Goal: Task Accomplishment & Management: Use online tool/utility

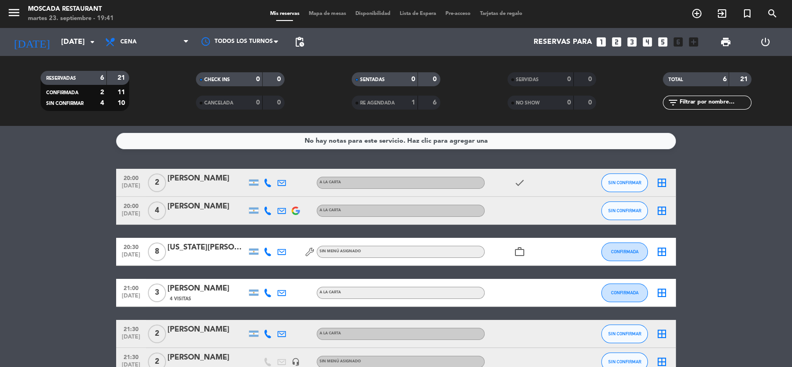
click at [115, 162] on div "No hay notas para este servicio. Haz clic para agregar una 20:00 [DATE] 2 [PERS…" at bounding box center [396, 246] width 792 height 241
drag, startPoint x: 133, startPoint y: 31, endPoint x: 141, endPoint y: 37, distance: 9.9
click at [135, 31] on div "Todos los servicios Desayuno Brunch Almuerzo Cena Cena Todos los servicios Desa…" at bounding box center [146, 42] width 93 height 28
click at [142, 41] on span "Cena" at bounding box center [146, 42] width 93 height 21
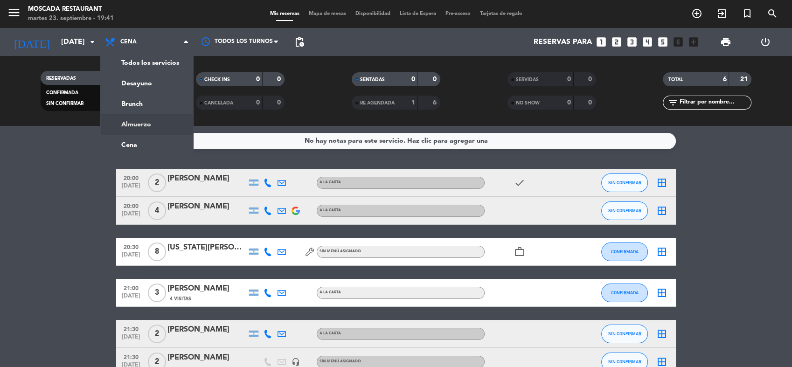
click at [134, 128] on ng-component "menu Moscada Restaurant [DATE] 23. septiembre - 19:41 Mis reservas Mapa de mesa…" at bounding box center [396, 183] width 792 height 367
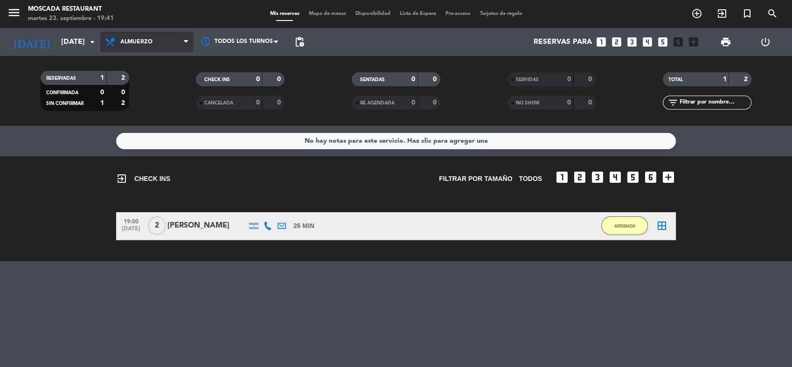
click at [169, 48] on span "Almuerzo" at bounding box center [146, 42] width 93 height 21
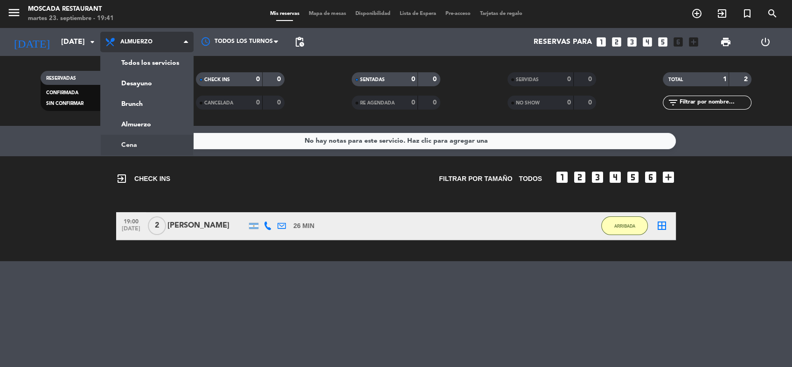
click at [149, 143] on ng-component "menu Moscada Restaurant [DATE] 23. septiembre - 19:41 Mis reservas Mapa de mesa…" at bounding box center [396, 183] width 792 height 367
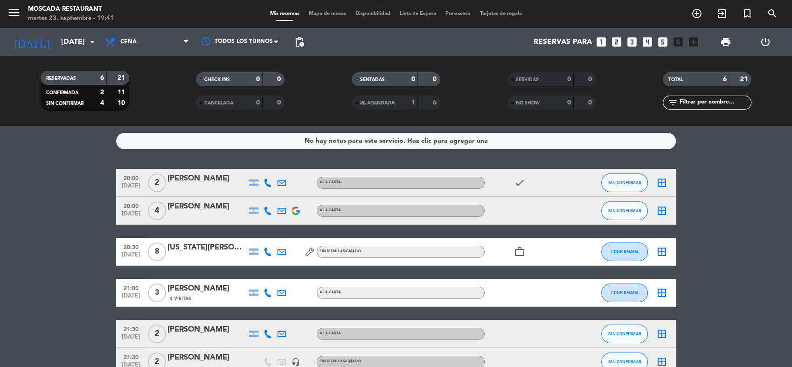
click at [705, 251] on bookings-row "20:00 [DATE] 2 [PERSON_NAME] A LA CARTA check SIN CONFIRMAR border_all 20:00 [D…" at bounding box center [396, 272] width 792 height 207
click at [112, 196] on bookings-row "20:00 [DATE] 2 [PERSON_NAME] A LA CARTA check SIN CONFIRMAR border_all 20:00 [D…" at bounding box center [396, 272] width 792 height 207
click at [713, 197] on bookings-row "20:00 [DATE] 2 [PERSON_NAME] A LA CARTA check SIN CONFIRMAR border_all 20:00 [D…" at bounding box center [396, 272] width 792 height 207
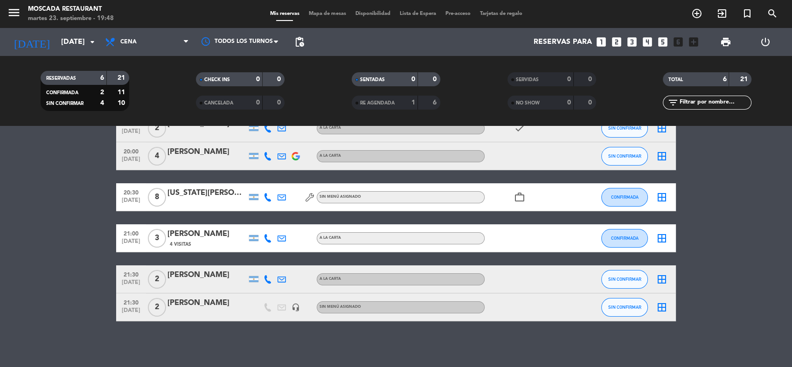
scroll to position [56, 0]
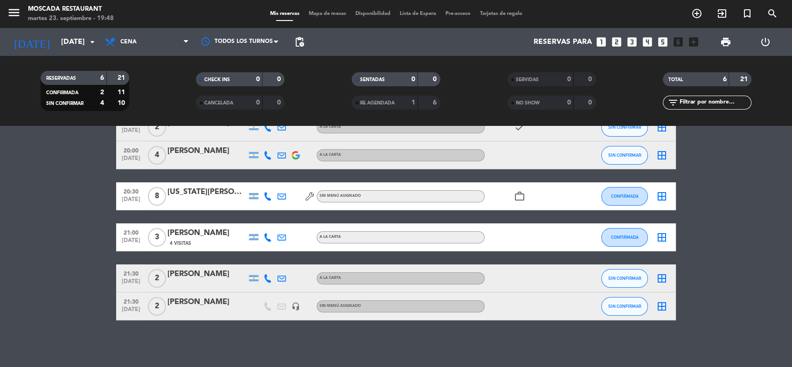
click at [665, 237] on icon "border_all" at bounding box center [662, 237] width 11 height 11
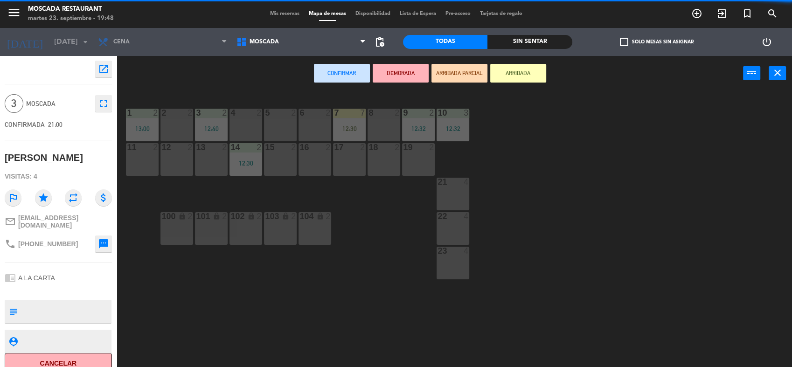
click at [460, 224] on div "22 4" at bounding box center [453, 228] width 33 height 33
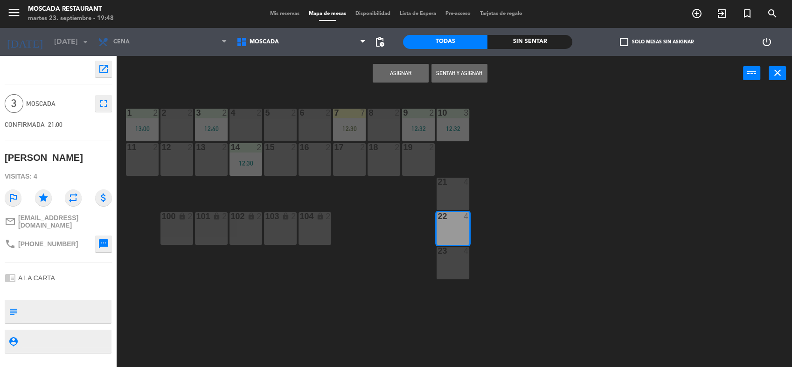
click at [393, 71] on button "Asignar" at bounding box center [401, 73] width 56 height 19
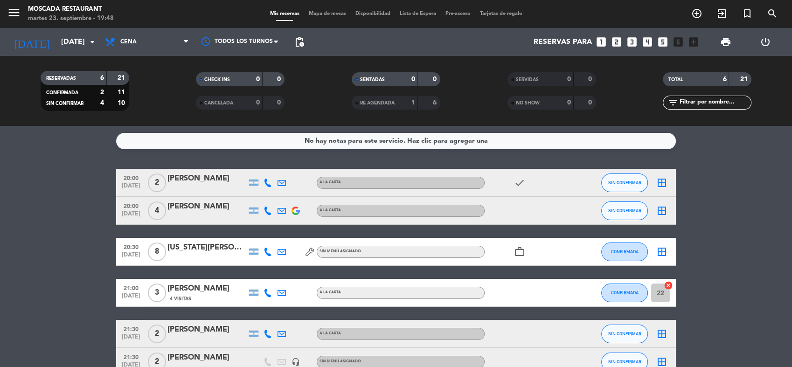
click at [665, 250] on icon "border_all" at bounding box center [662, 251] width 11 height 11
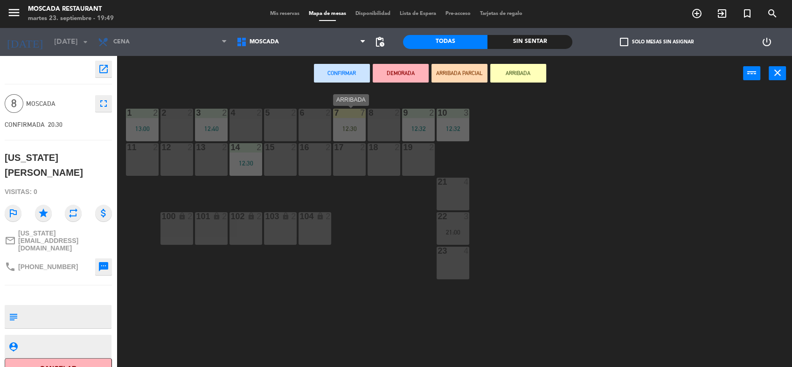
click at [353, 127] on div "12:30" at bounding box center [349, 129] width 33 height 7
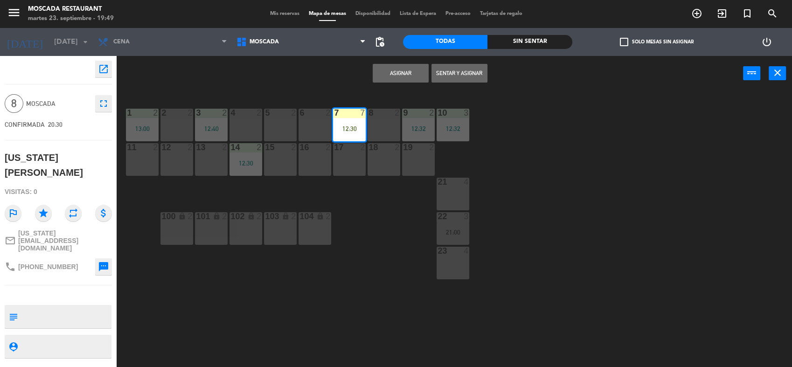
click at [379, 74] on button "Asignar" at bounding box center [401, 73] width 56 height 19
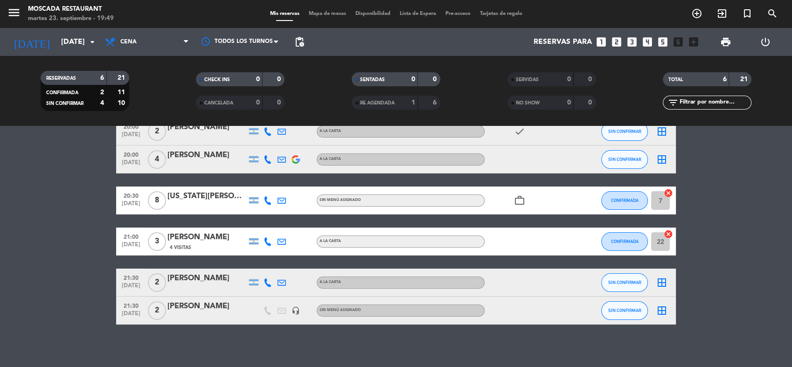
scroll to position [56, 0]
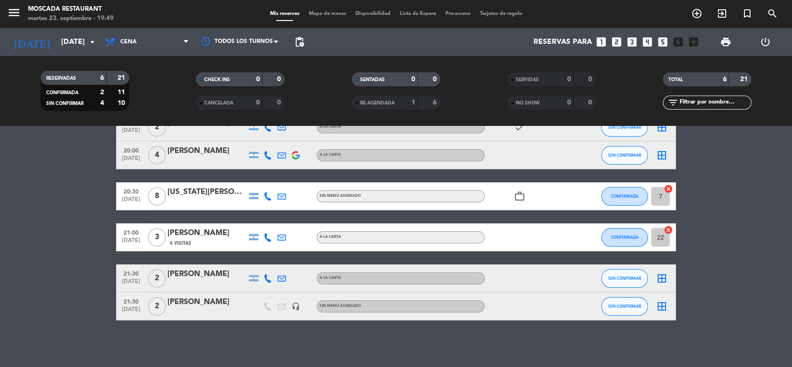
click at [663, 278] on icon "border_all" at bounding box center [662, 278] width 11 height 11
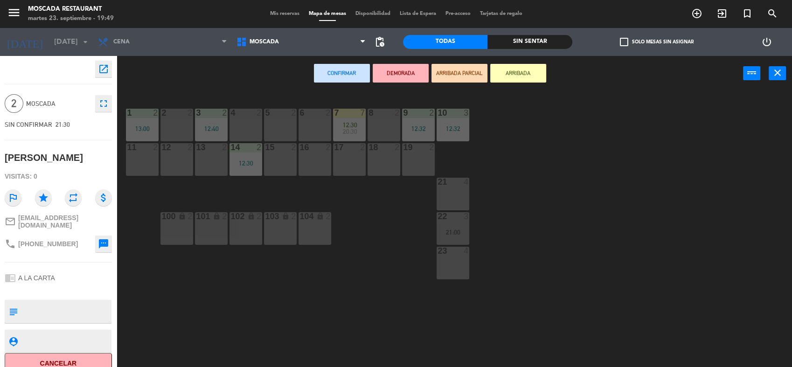
click at [250, 121] on div "4 2" at bounding box center [246, 125] width 33 height 33
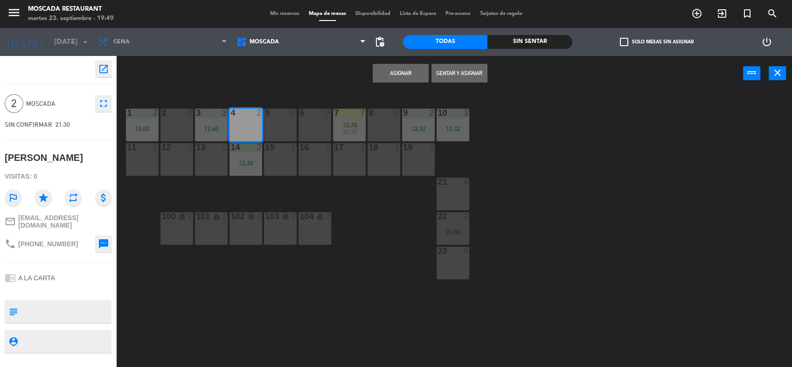
click at [385, 72] on button "Asignar" at bounding box center [401, 73] width 56 height 19
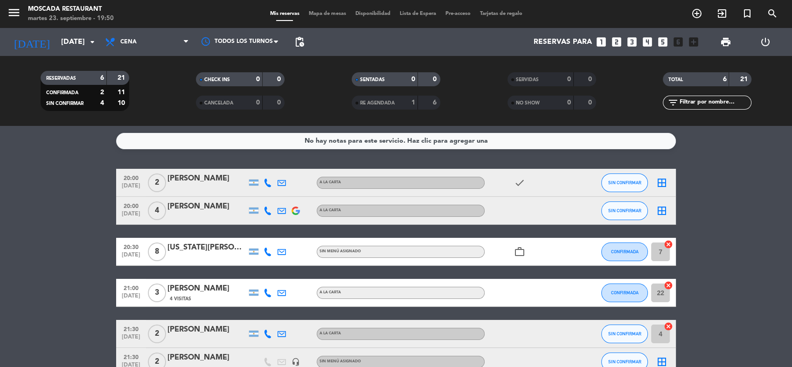
click at [660, 212] on icon "border_all" at bounding box center [662, 210] width 11 height 11
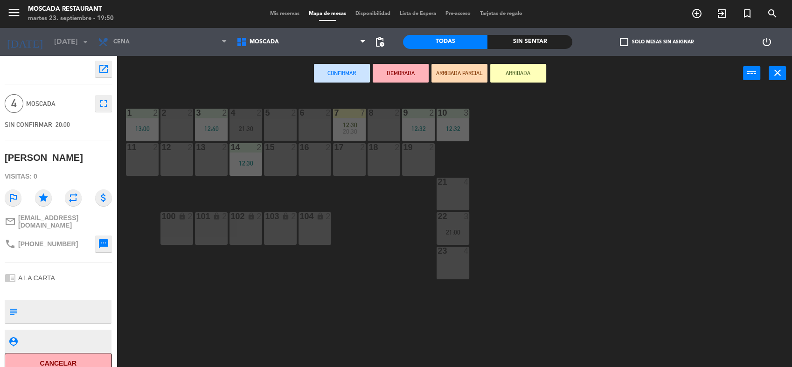
click at [448, 198] on div "21 4" at bounding box center [453, 194] width 33 height 33
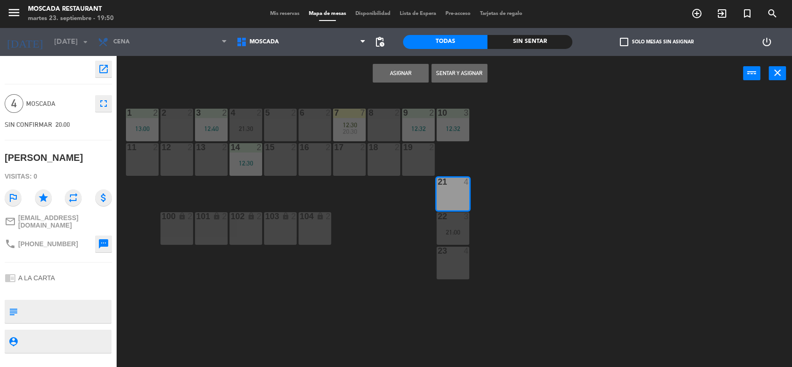
click at [400, 78] on button "Asignar" at bounding box center [401, 73] width 56 height 19
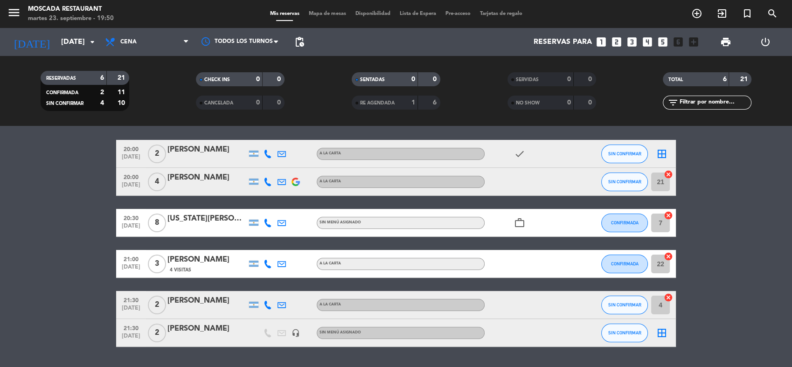
scroll to position [56, 0]
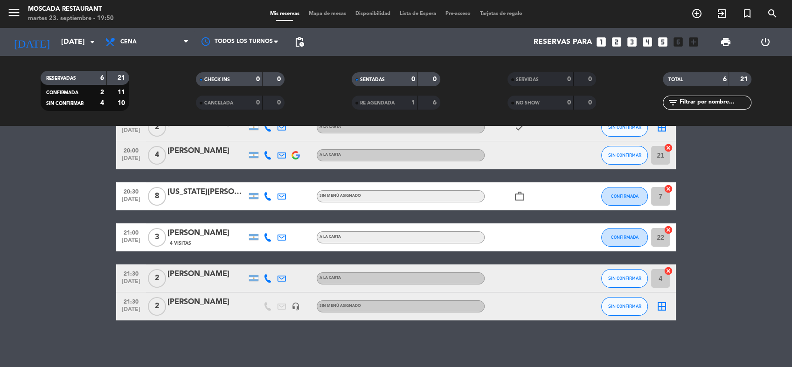
click at [666, 306] on icon "border_all" at bounding box center [662, 306] width 11 height 11
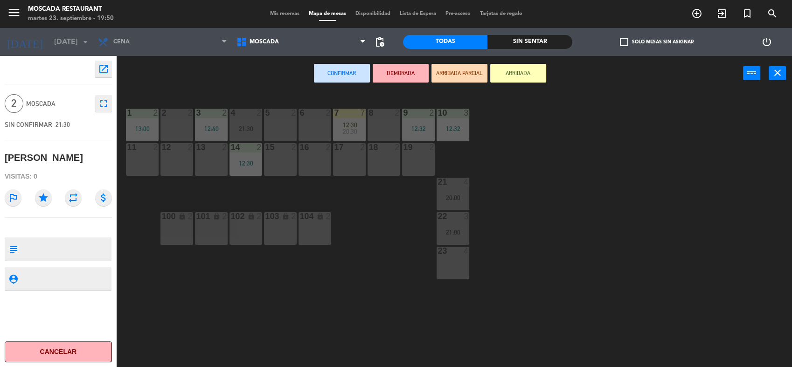
drag, startPoint x: 274, startPoint y: 128, endPoint x: 289, endPoint y: 125, distance: 14.8
click at [274, 127] on div "5 2" at bounding box center [280, 125] width 33 height 33
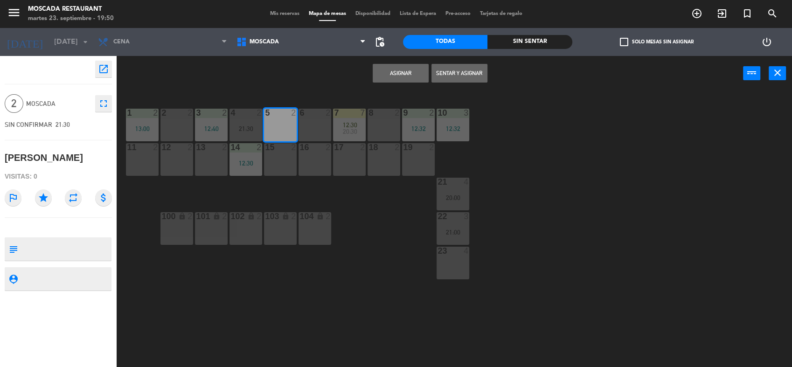
click at [396, 71] on button "Asignar" at bounding box center [401, 73] width 56 height 19
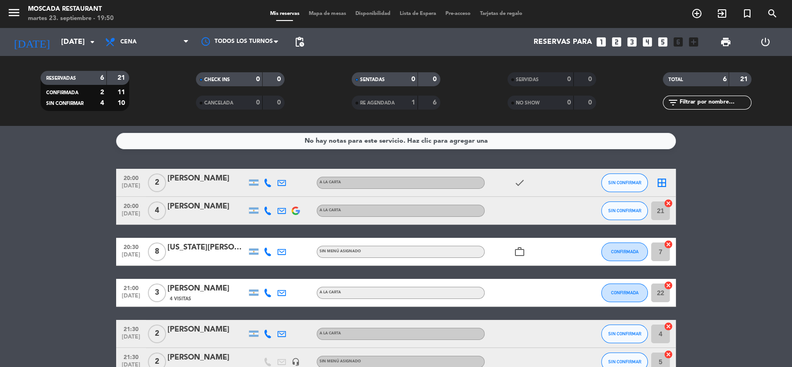
click at [522, 254] on icon "work_outline" at bounding box center [519, 251] width 11 height 11
click at [77, 161] on div "No hay notas para este servicio. Haz clic para agregar una 20:00 [DATE] 2 [PERS…" at bounding box center [396, 246] width 792 height 241
click at [380, 162] on div "No hay notas para este servicio. Haz clic para agregar una 20:00 [DATE] 2 [PERS…" at bounding box center [396, 246] width 792 height 241
click at [724, 198] on bookings-row "20:00 [DATE] 2 [PERSON_NAME] A LA CARTA check SIN CONFIRMAR border_all 20:00 [D…" at bounding box center [396, 272] width 792 height 207
click at [704, 187] on bookings-row "20:00 [DATE] 2 [PERSON_NAME] A LA CARTA check SIN CONFIRMAR border_all 20:00 [D…" at bounding box center [396, 272] width 792 height 207
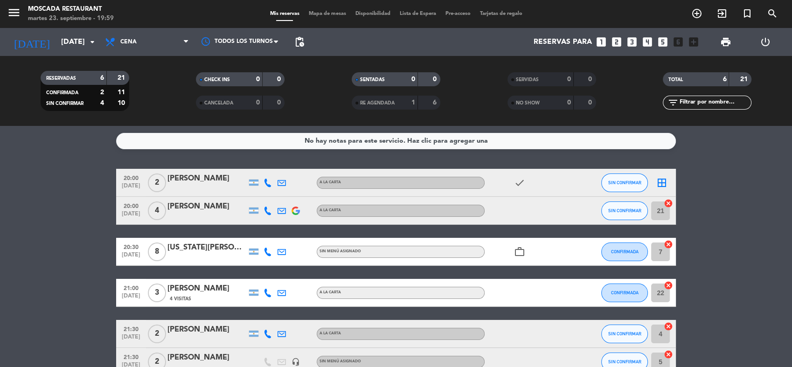
click at [698, 160] on div "No hay notas para este servicio. Haz clic para agregar una 20:00 [DATE] 2 [PERS…" at bounding box center [396, 246] width 792 height 241
